Goal: Task Accomplishment & Management: Complete application form

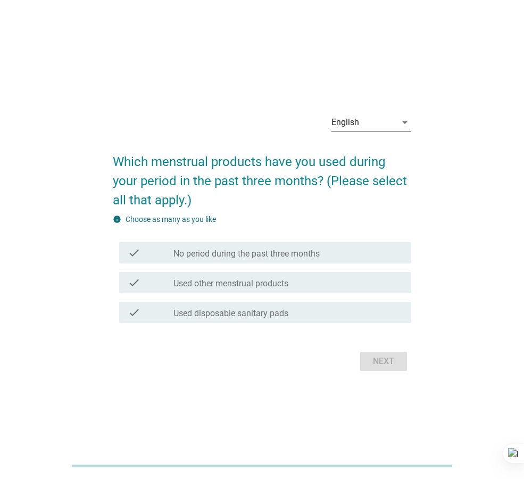
click at [385, 126] on div "English" at bounding box center [363, 122] width 65 height 17
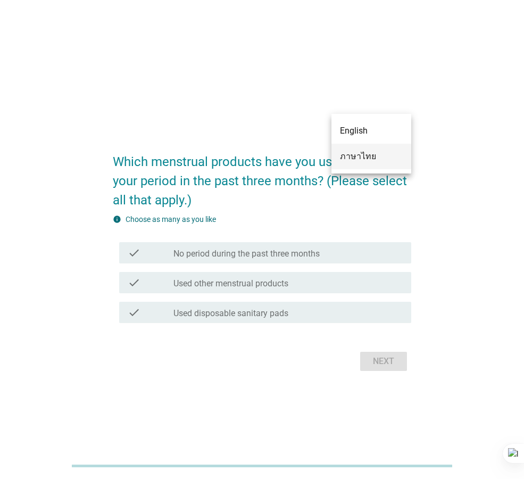
click at [391, 153] on div "ภาษาไทย" at bounding box center [371, 156] width 63 height 13
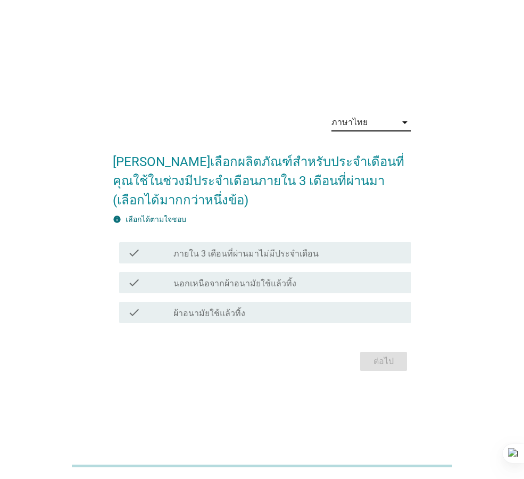
click at [358, 315] on div "check_box_outline_blank ผ้าอนามัยใช้แล้วทิ้ง" at bounding box center [287, 312] width 229 height 13
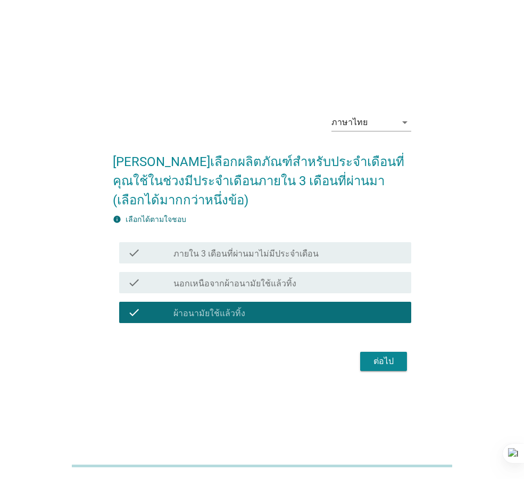
click at [380, 365] on div "ต่อไป" at bounding box center [384, 361] width 30 height 13
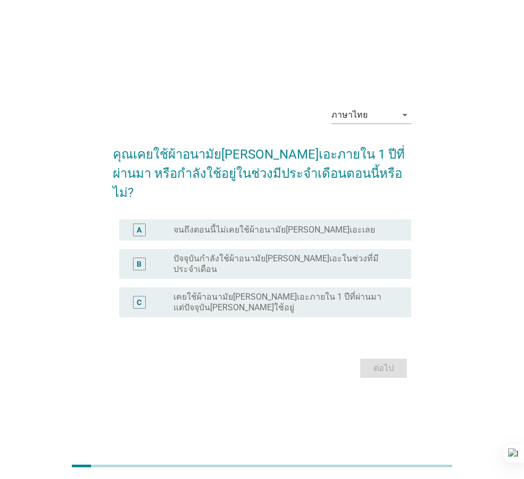
click at [375, 254] on div "radio_button_unchecked ปัจจุบันกำลังใช้ผ้าอนามัย[PERSON_NAME]เอะในช่วงที่มีประจ…" at bounding box center [283, 263] width 221 height 21
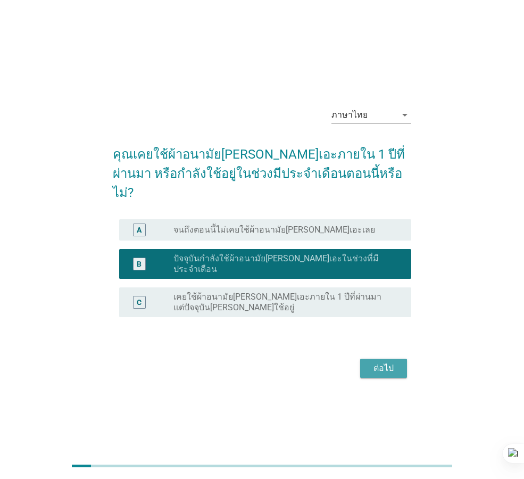
click at [398, 362] on div "ต่อไป" at bounding box center [384, 368] width 30 height 13
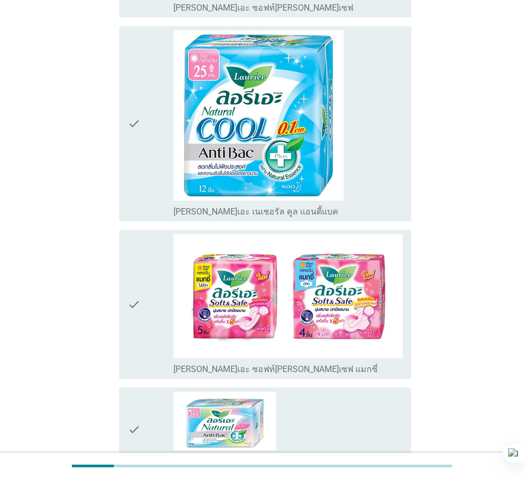
scroll to position [372, 0]
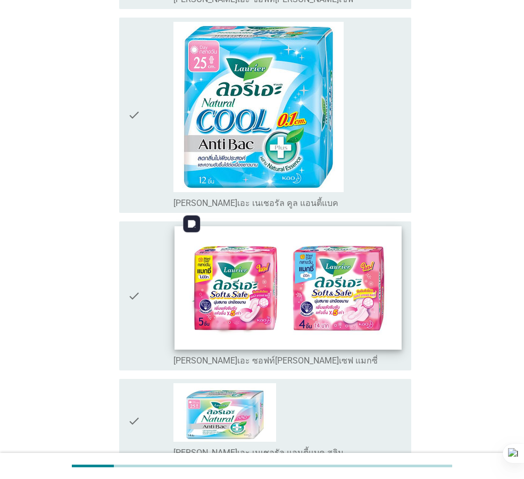
click at [369, 295] on img at bounding box center [287, 287] width 227 height 123
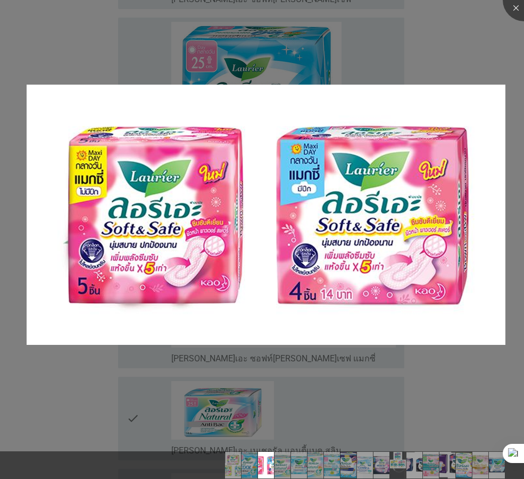
click at [459, 393] on div at bounding box center [262, 239] width 524 height 479
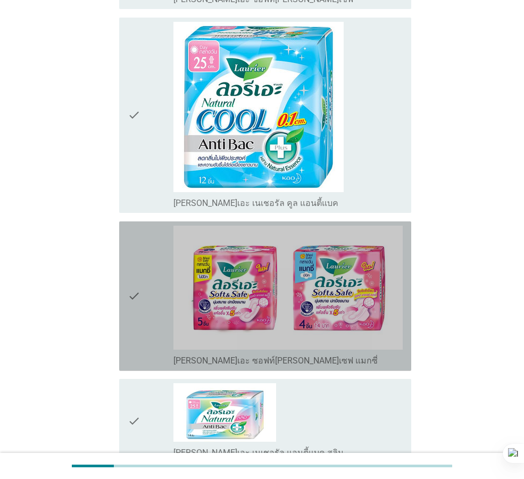
click at [143, 279] on div "check" at bounding box center [151, 296] width 46 height 141
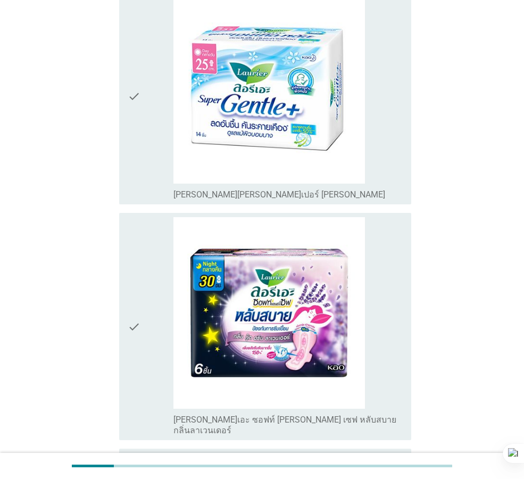
scroll to position [1702, 0]
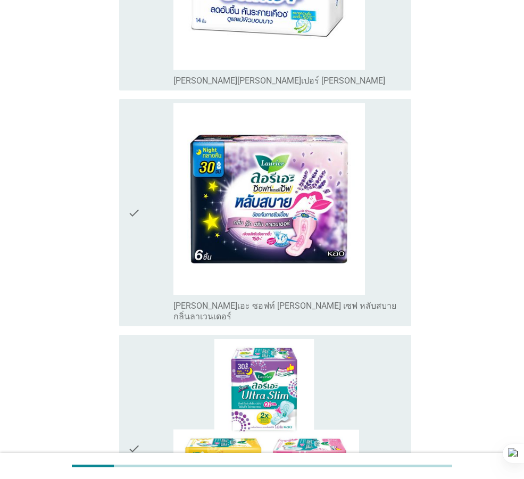
click at [139, 226] on icon "check" at bounding box center [134, 212] width 13 height 219
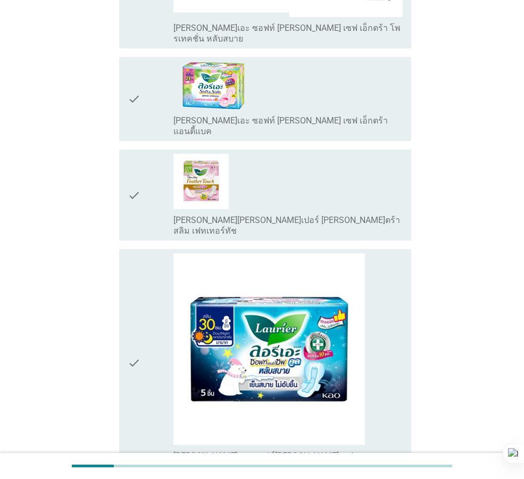
scroll to position [2777, 0]
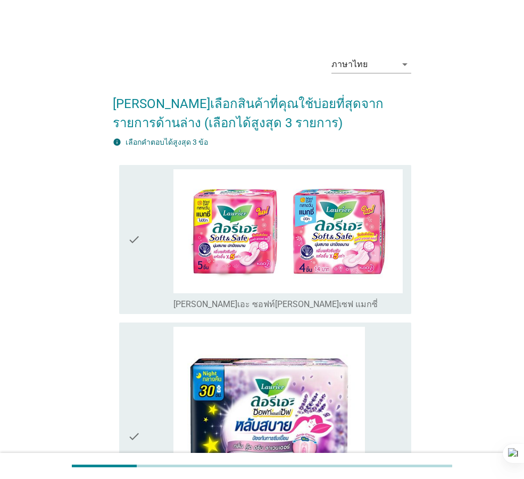
click at [150, 288] on div "check" at bounding box center [151, 239] width 46 height 141
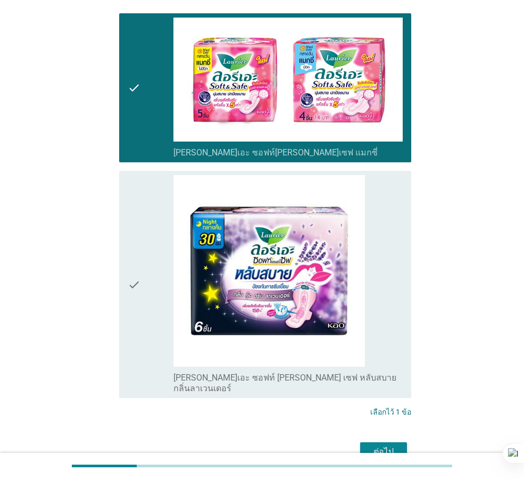
scroll to position [200, 0]
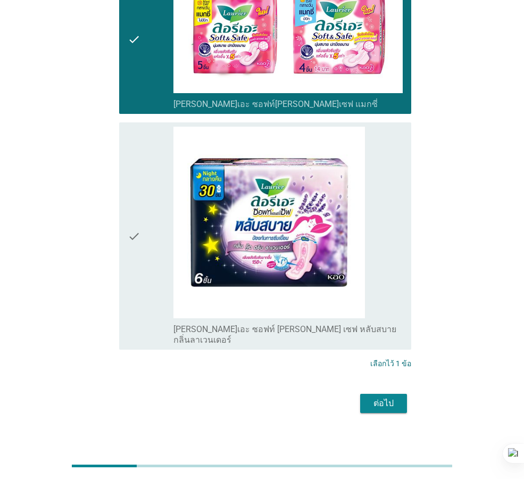
click at [377, 397] on div "ต่อไป" at bounding box center [384, 403] width 30 height 13
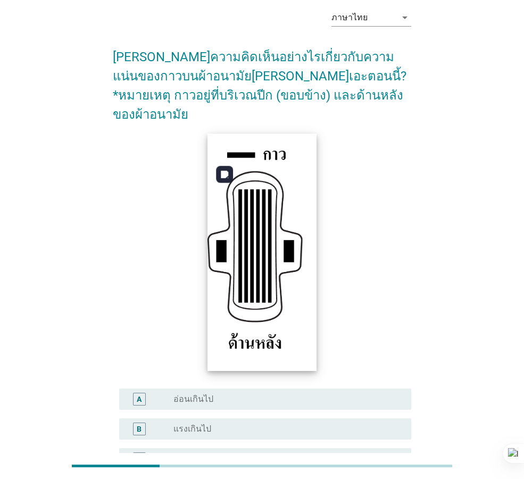
scroll to position [155, 0]
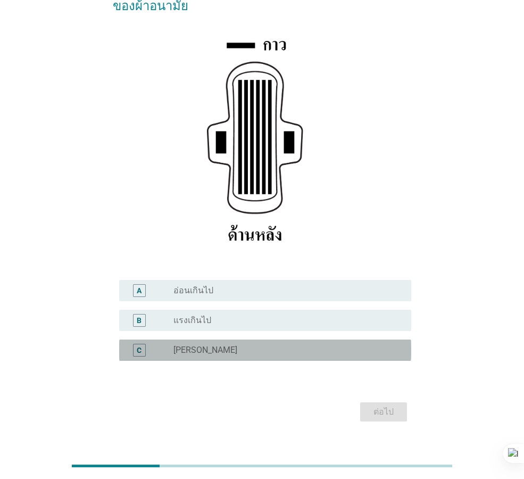
click at [209, 345] on div "radio_button_unchecked [PERSON_NAME]" at bounding box center [283, 350] width 221 height 11
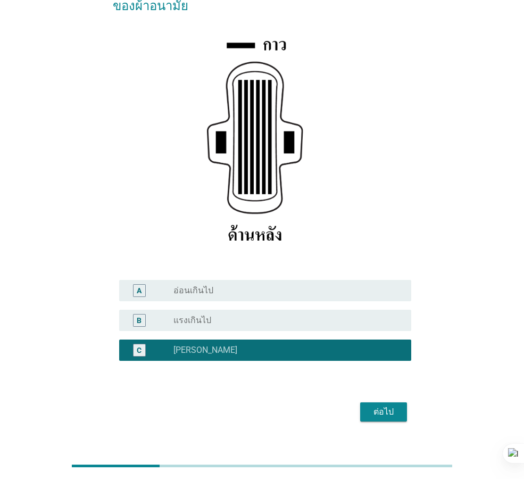
click at [402, 402] on button "ต่อไป" at bounding box center [383, 411] width 47 height 19
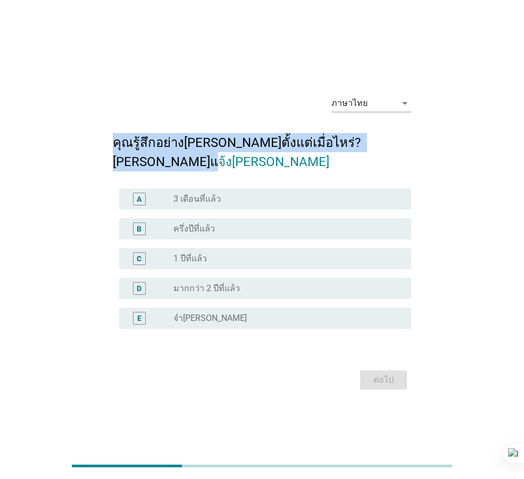
drag, startPoint x: 120, startPoint y: 152, endPoint x: 471, endPoint y: 156, distance: 350.5
click at [471, 156] on div "ภาษาไทย arrow_drop_down คุณรู้สึกอย่าง[PERSON_NAME]ตั้งแต่เมื่อไหร่? [PERSON_NA…" at bounding box center [262, 239] width 473 height 323
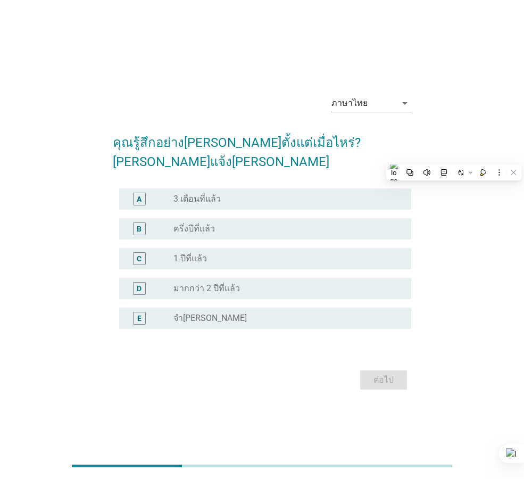
click at [482, 268] on div "ภาษาไทย arrow_drop_down คุณรู้สึกอย่าง[PERSON_NAME]ตั้งแต่เมื่อไหร่? [PERSON_NA…" at bounding box center [262, 239] width 473 height 323
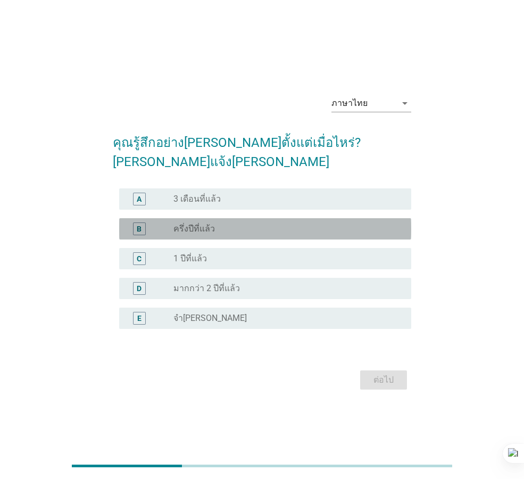
click at [243, 225] on div "radio_button_unchecked ครึ่งปีที่แล้ว" at bounding box center [287, 228] width 229 height 13
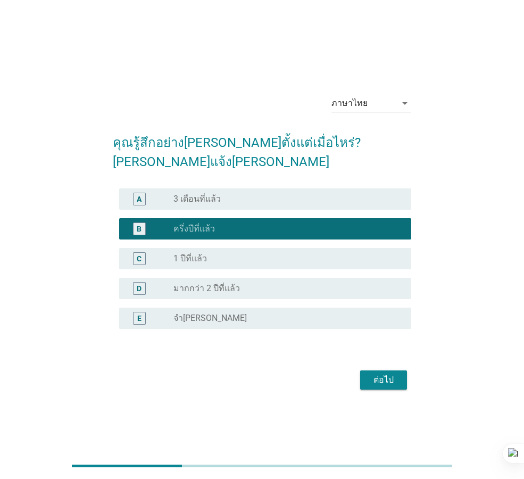
click at [398, 373] on div "ต่อไป" at bounding box center [384, 379] width 30 height 13
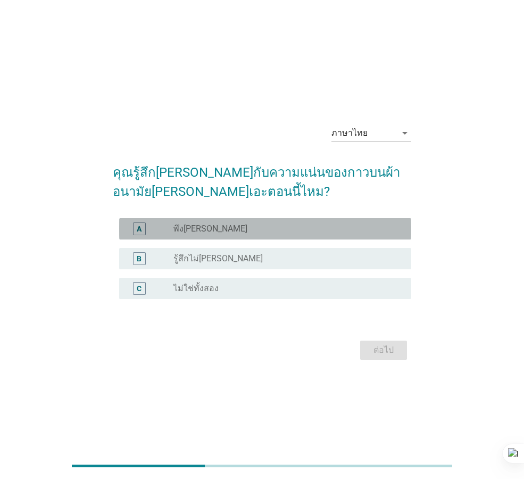
click at [297, 228] on div "radio_button_unchecked พึง[PERSON_NAME]" at bounding box center [283, 228] width 221 height 11
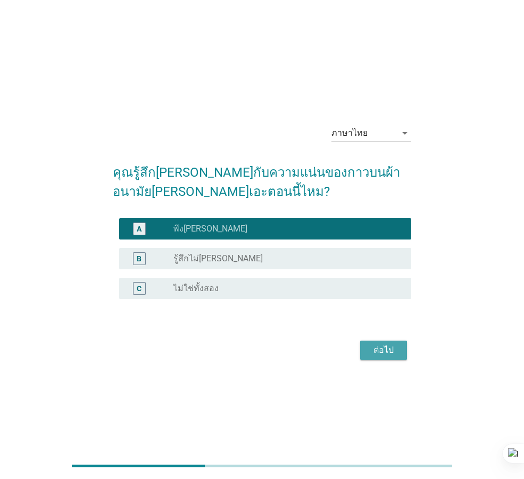
click at [389, 347] on div "ต่อไป" at bounding box center [384, 350] width 30 height 13
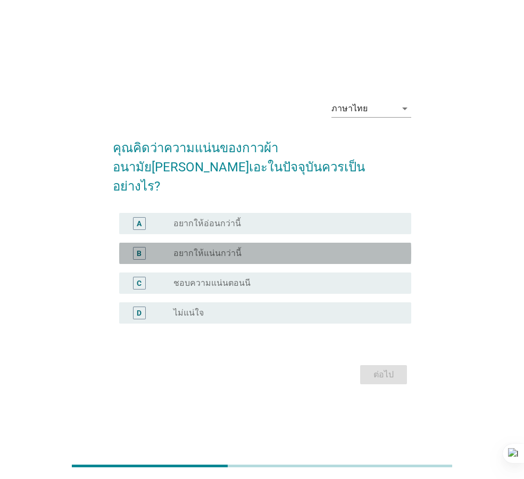
click at [267, 248] on div "radio_button_unchecked อยากให้แน่นกว่านี้" at bounding box center [283, 253] width 221 height 11
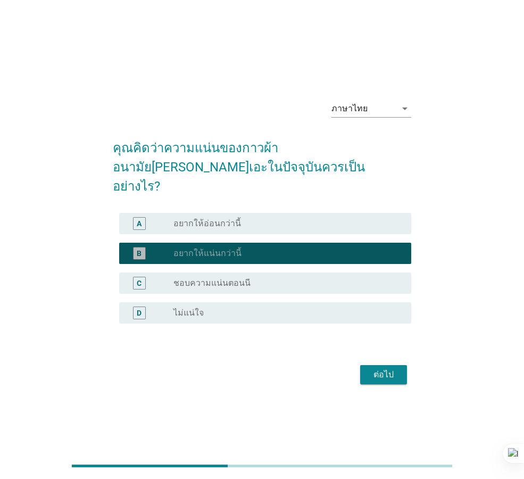
click at [267, 248] on div "radio_button_checked อยากให้แน่นกว่านี้" at bounding box center [283, 253] width 221 height 11
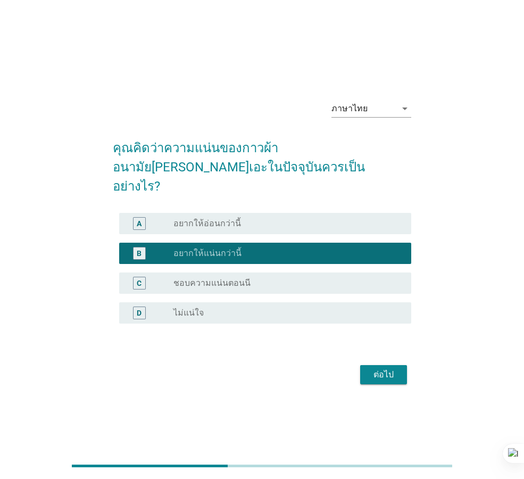
click at [268, 278] on div "radio_button_unchecked ชอบความแน่นตอนนี" at bounding box center [283, 283] width 221 height 11
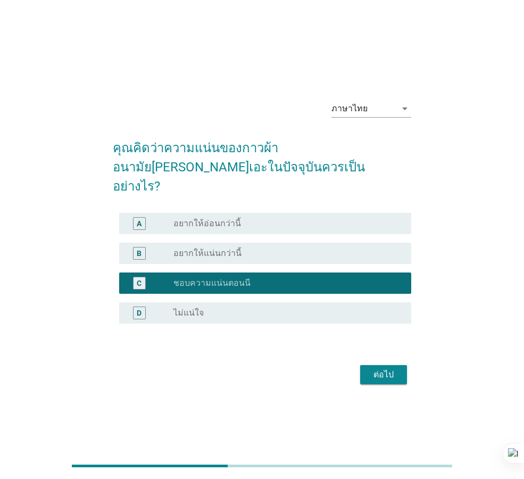
click at [390, 368] on div "ต่อไป" at bounding box center [384, 374] width 30 height 13
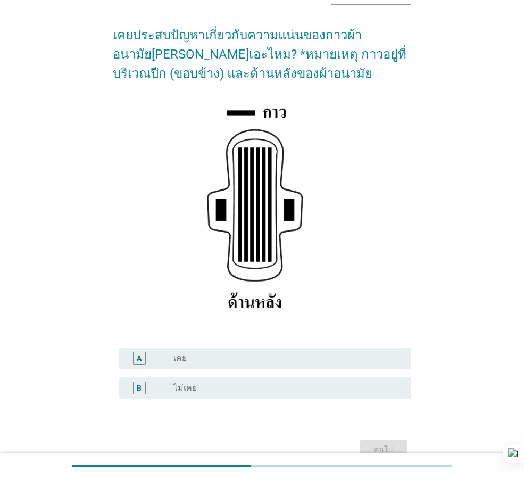
scroll to position [126, 0]
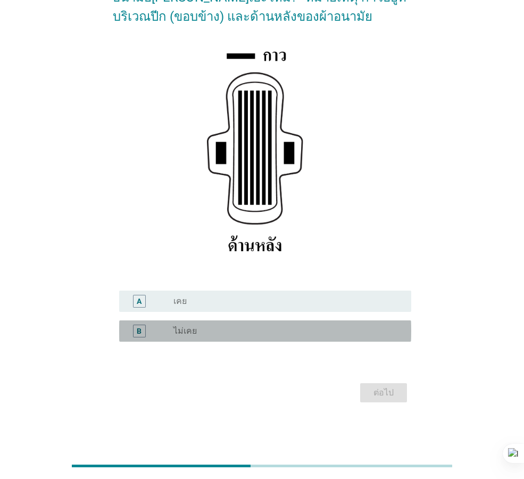
click at [344, 339] on div "B radio_button_unchecked ไม่เคย" at bounding box center [265, 330] width 292 height 21
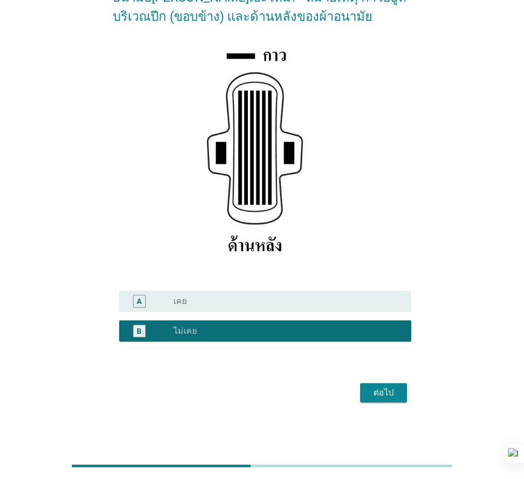
click at [381, 390] on div "ต่อไป" at bounding box center [384, 392] width 30 height 13
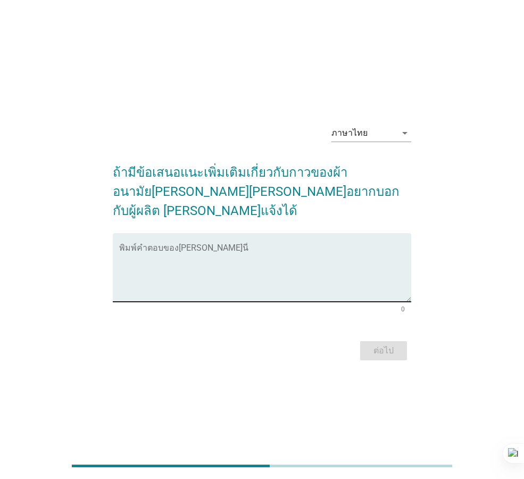
click at [365, 257] on textarea "พิมพ์คำตอบของคุณ ที่นี่" at bounding box center [265, 274] width 292 height 56
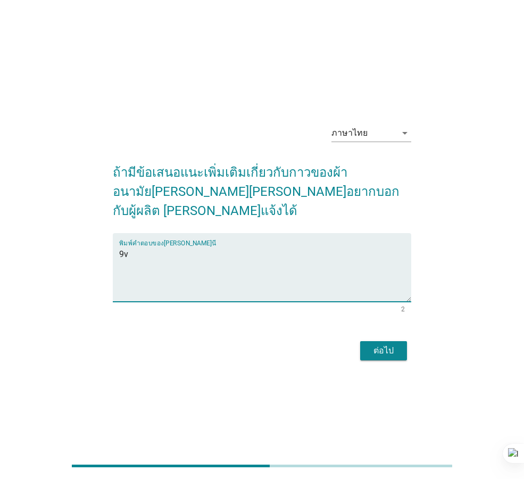
type textarea "9"
type textarea "ต"
type textarea "ไม่มีปัญหาใด"
click at [385, 349] on button "ต่อไป" at bounding box center [383, 350] width 47 height 19
